Goal: Check status: Check status

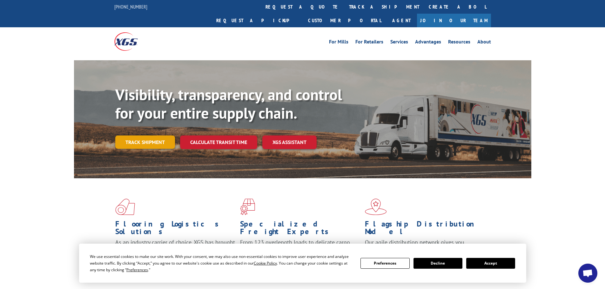
click at [146, 136] on link "Track shipment" at bounding box center [145, 142] width 60 height 13
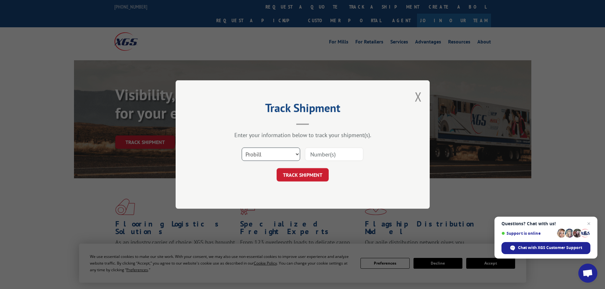
click at [260, 153] on select "Select category... Probill BOL PO" at bounding box center [271, 154] width 58 height 13
select select "po"
click at [242, 148] on select "Select category... Probill BOL PO" at bounding box center [271, 154] width 58 height 13
click at [318, 156] on input at bounding box center [334, 154] width 58 height 13
paste input "22532988"
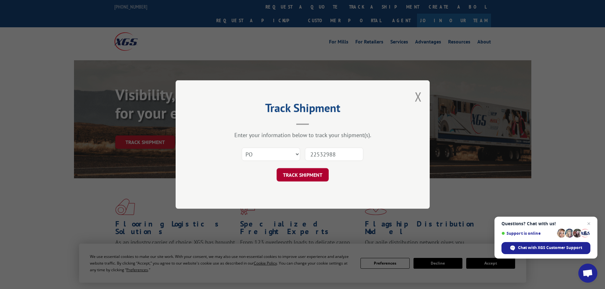
type input "22532988"
click at [311, 175] on button "TRACK SHIPMENT" at bounding box center [303, 174] width 52 height 13
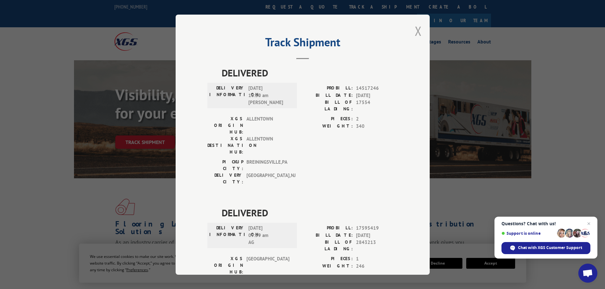
click at [417, 26] on button "Close modal" at bounding box center [418, 31] width 7 height 17
